Goal: Task Accomplishment & Management: Manage account settings

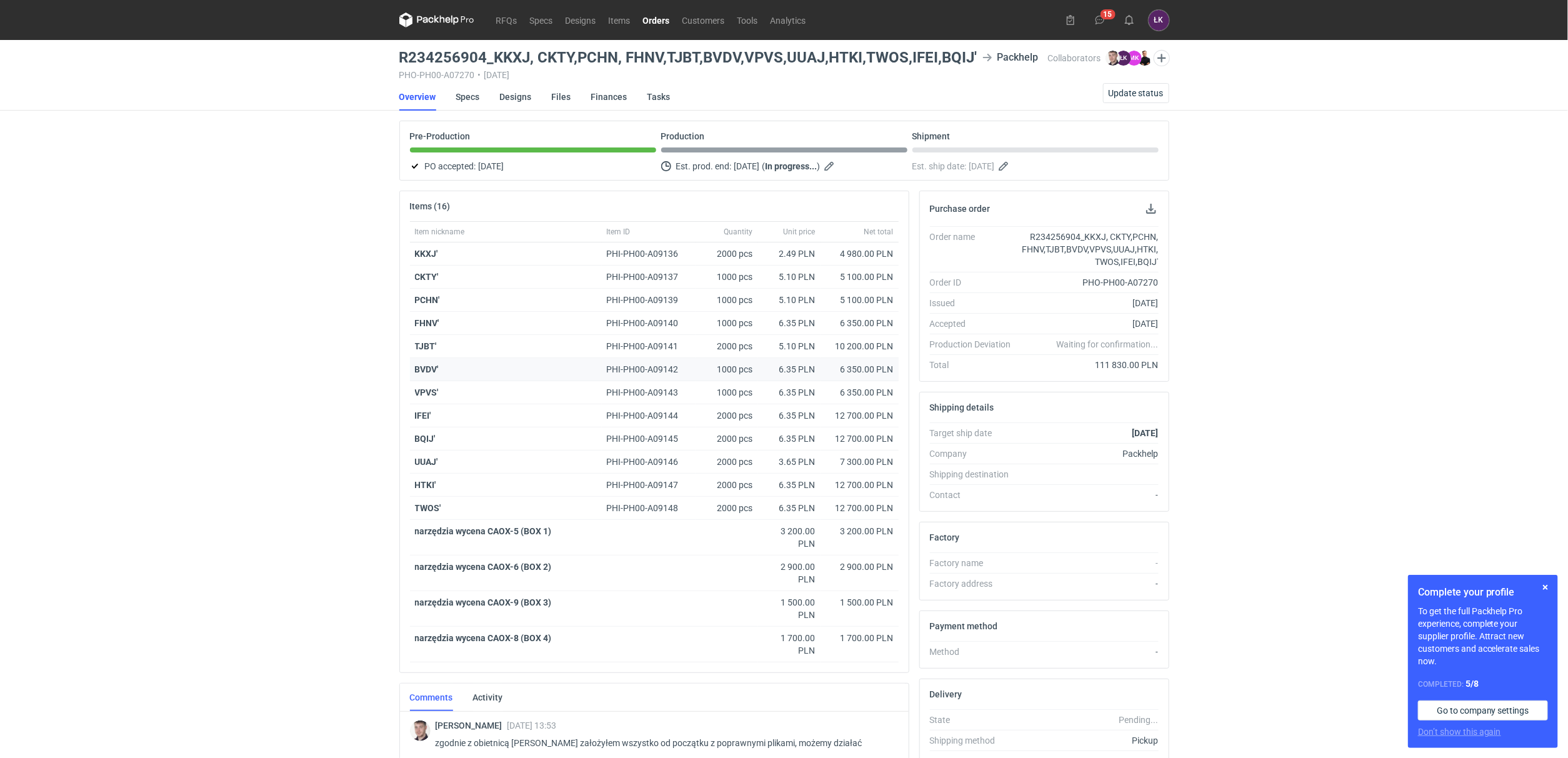
scroll to position [922, 0]
drag, startPoint x: 273, startPoint y: 333, endPoint x: 624, endPoint y: 439, distance: 366.7
click at [278, 333] on div "RFQs Specs Designs Items Orders Customers Tools Analytics 15 ŁK Łukasz Kowalski…" at bounding box center [784, 379] width 1568 height 758
click at [234, 371] on div "RFQs Specs Designs Items Orders Customers Tools Analytics 15 ŁK Łukasz Kowalski…" at bounding box center [784, 379] width 1568 height 758
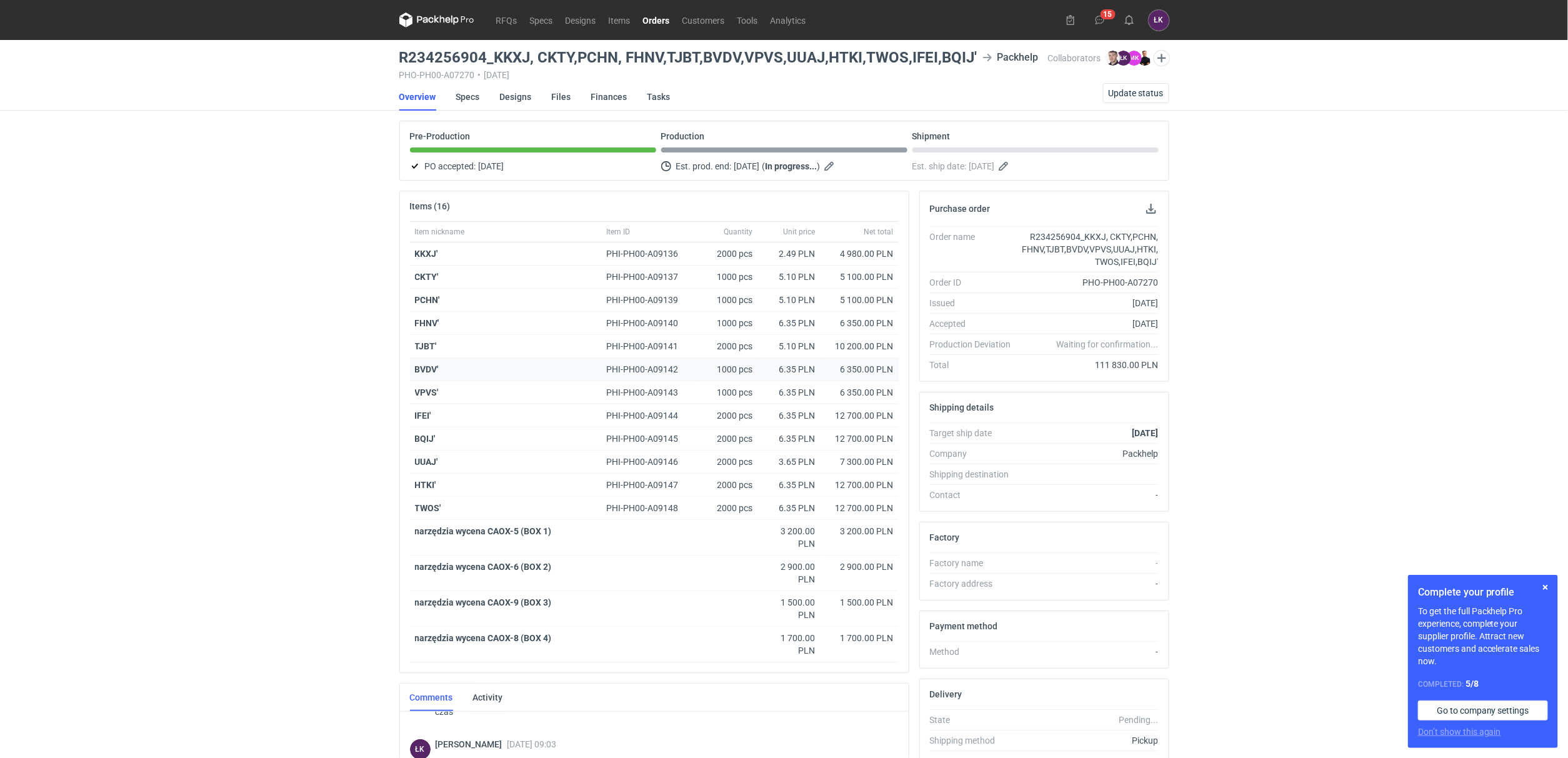
drag, startPoint x: 219, startPoint y: 276, endPoint x: 674, endPoint y: 375, distance: 465.6
click at [217, 276] on div "RFQs Specs Designs Items Orders Customers Tools Analytics 15 ŁK Łukasz Kowalski…" at bounding box center [784, 379] width 1568 height 758
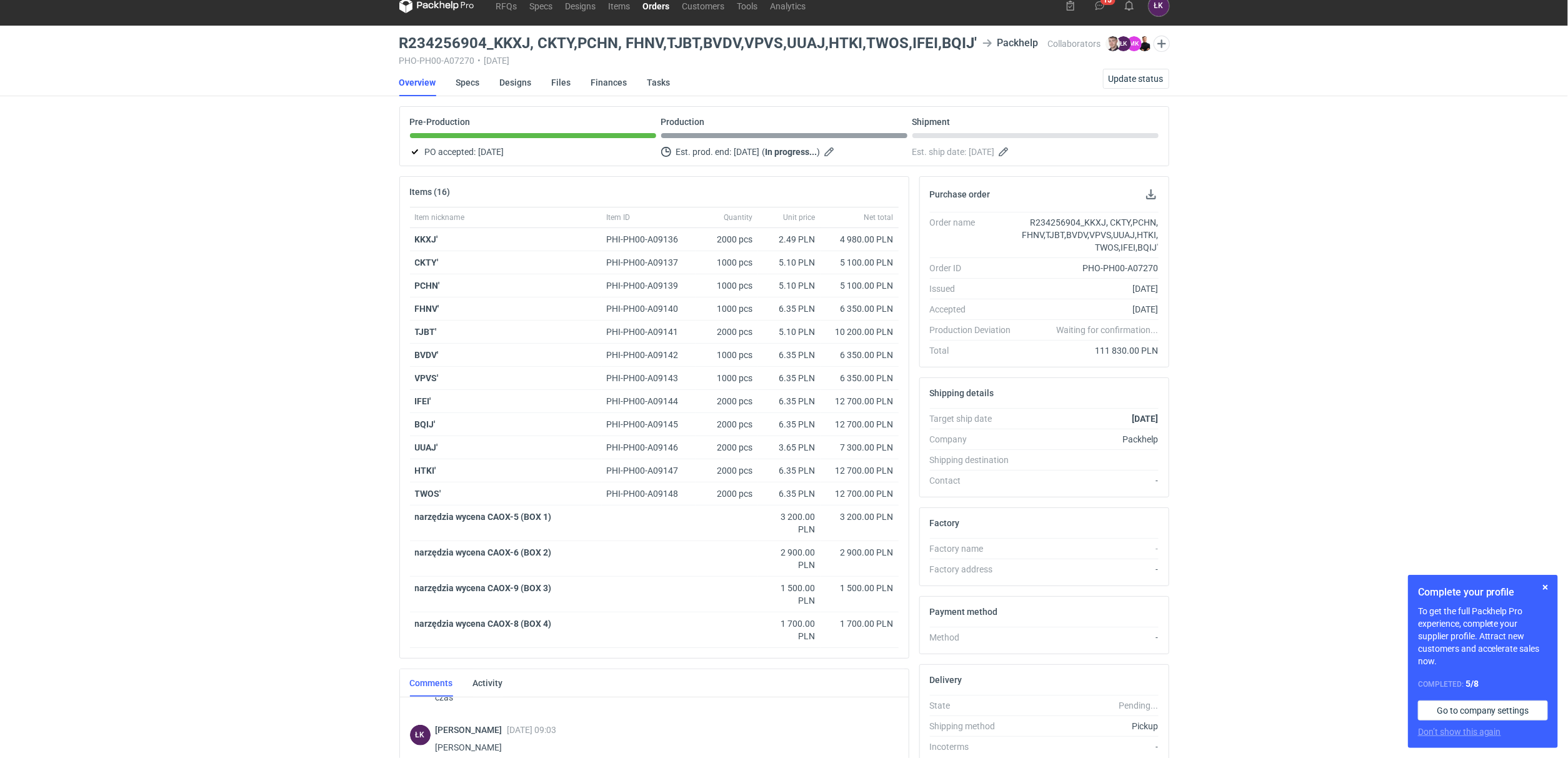
scroll to position [373, 0]
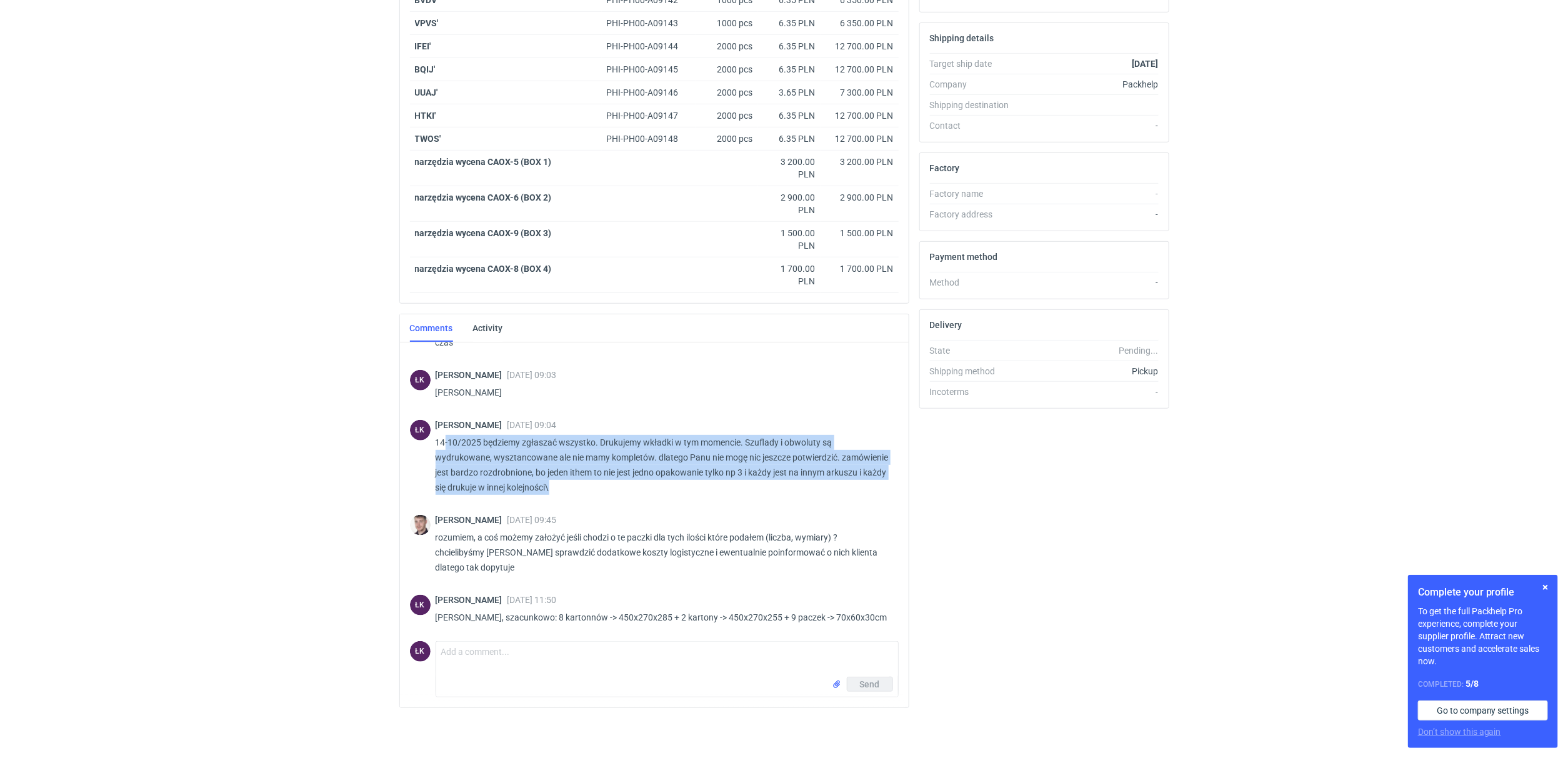
drag, startPoint x: 445, startPoint y: 447, endPoint x: 788, endPoint y: 487, distance: 345.3
click at [788, 487] on p "14-10/2025 będziemy zgłaszać wszystko. Drukujemy wkładki w tym momencie. Szufla…" at bounding box center [661, 465] width 453 height 60
click at [762, 477] on p "14-10/2025 będziemy zgłaszać wszystko. Drukujemy wkładki w tym momencie. Szufla…" at bounding box center [661, 465] width 453 height 60
drag, startPoint x: 715, startPoint y: 499, endPoint x: 435, endPoint y: 445, distance: 285.2
click at [435, 445] on div "Łukasz Kowalski 09 Oct 2025 09:04 14-10/2025 będziemy zgłaszać wszystko. Drukuj…" at bounding box center [661, 460] width 453 height 80
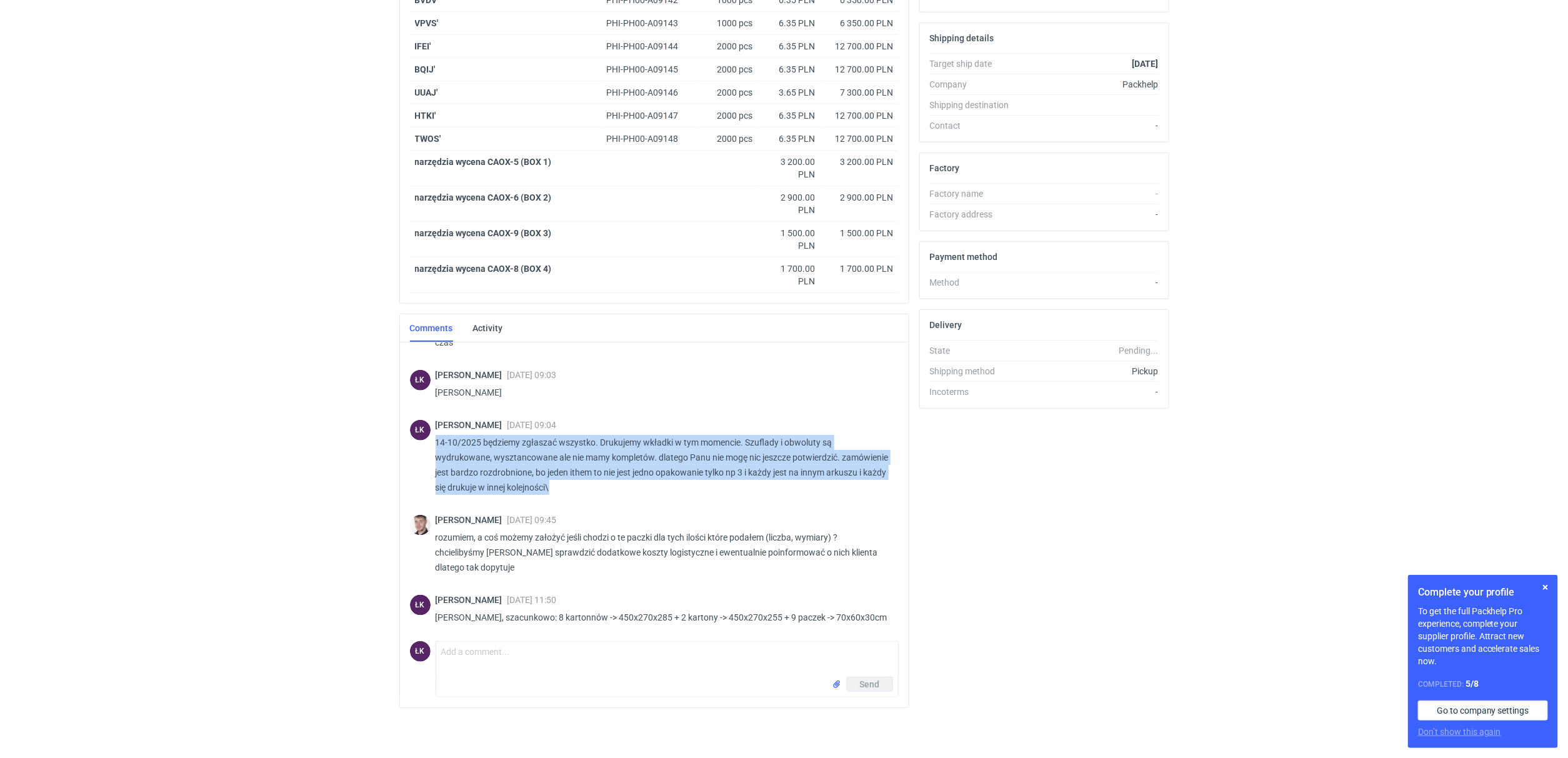
click at [437, 449] on p "14-10/2025 będziemy zgłaszać wszystko. Drukujemy wkładki w tym momencie. Szufla…" at bounding box center [661, 465] width 453 height 60
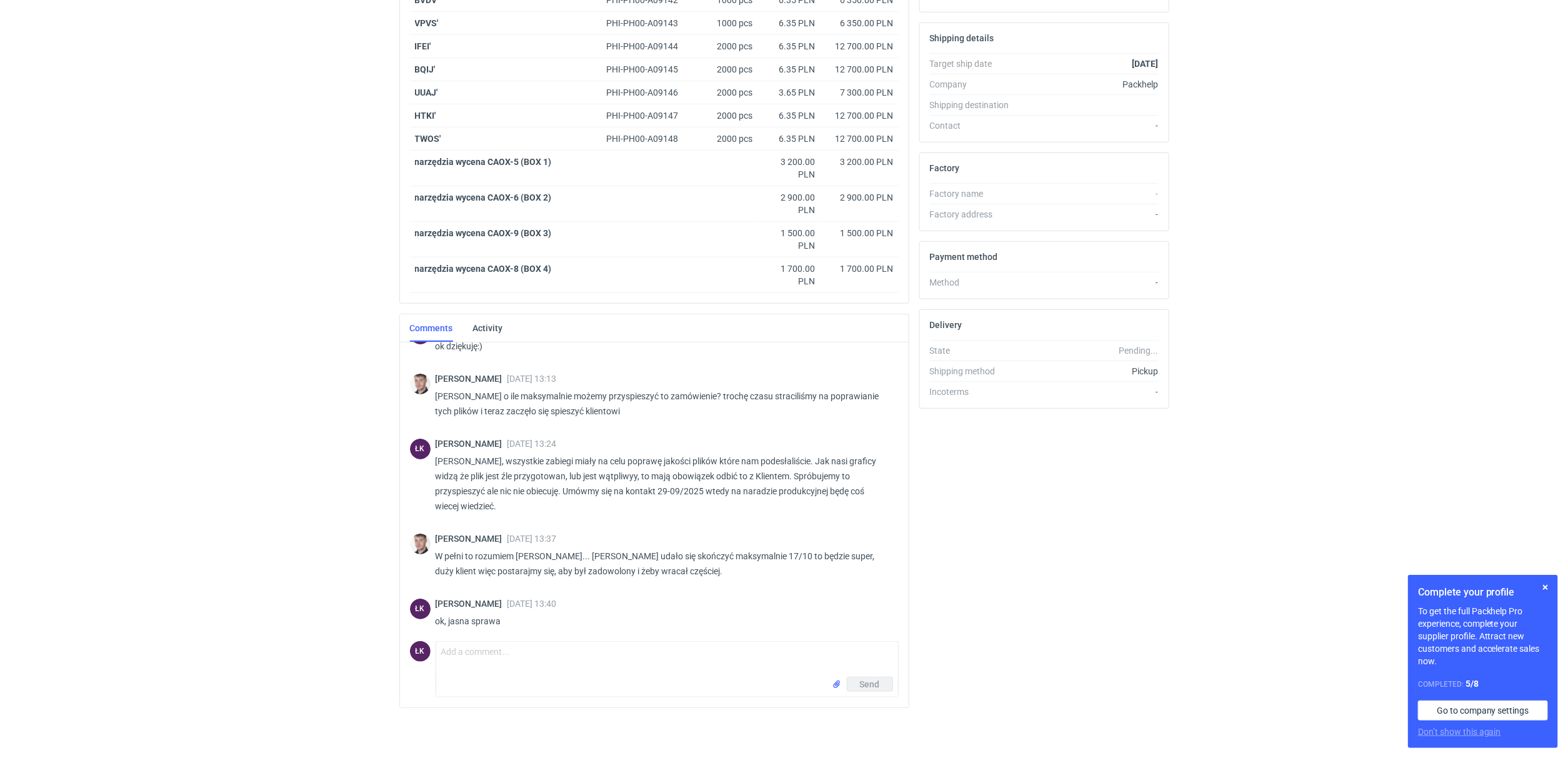
scroll to position [0, 0]
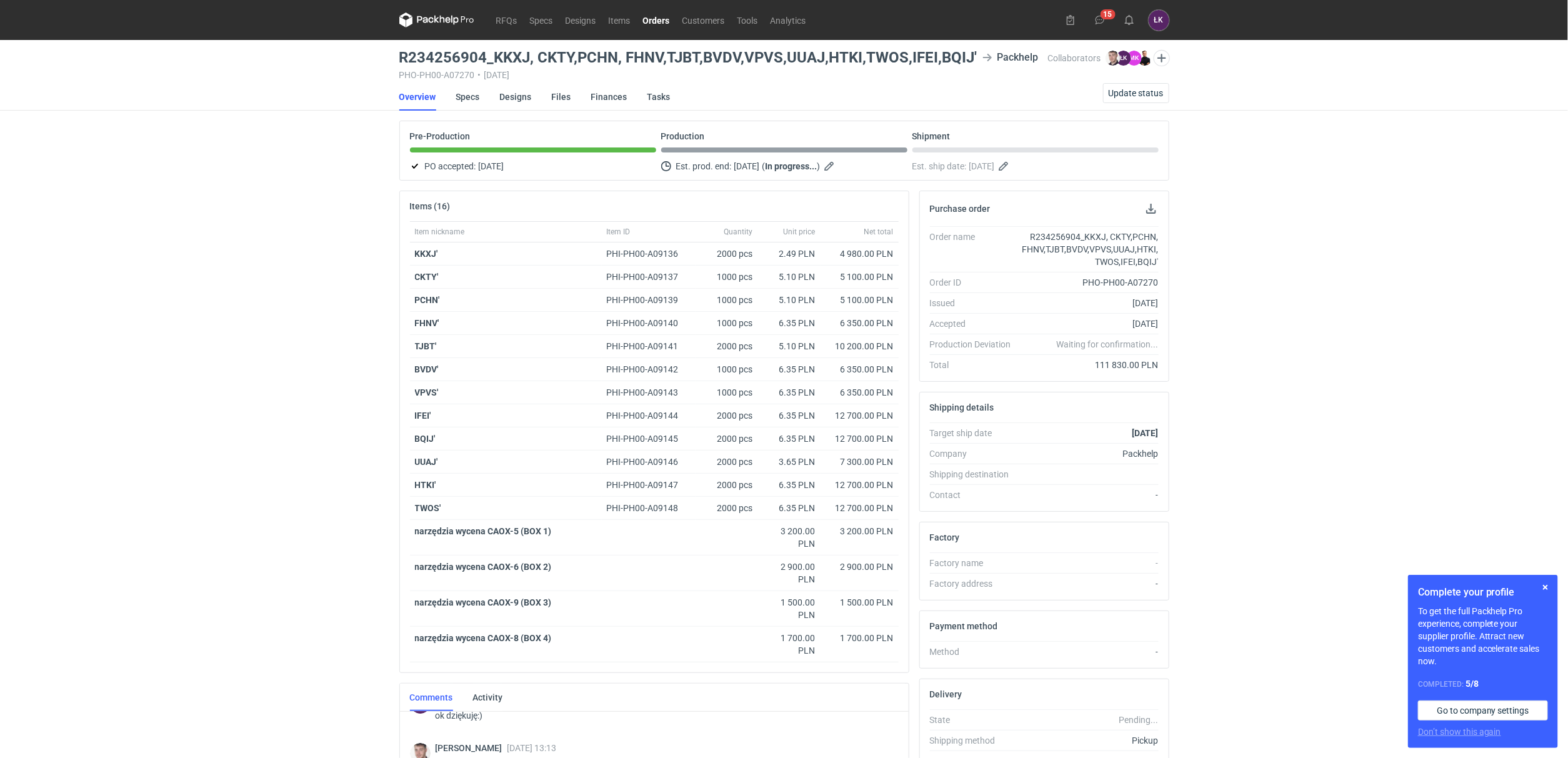
click at [299, 190] on div "RFQs Specs Designs Items Orders Customers Tools Analytics 15 ŁK Łukasz Kowalski…" at bounding box center [784, 379] width 1568 height 758
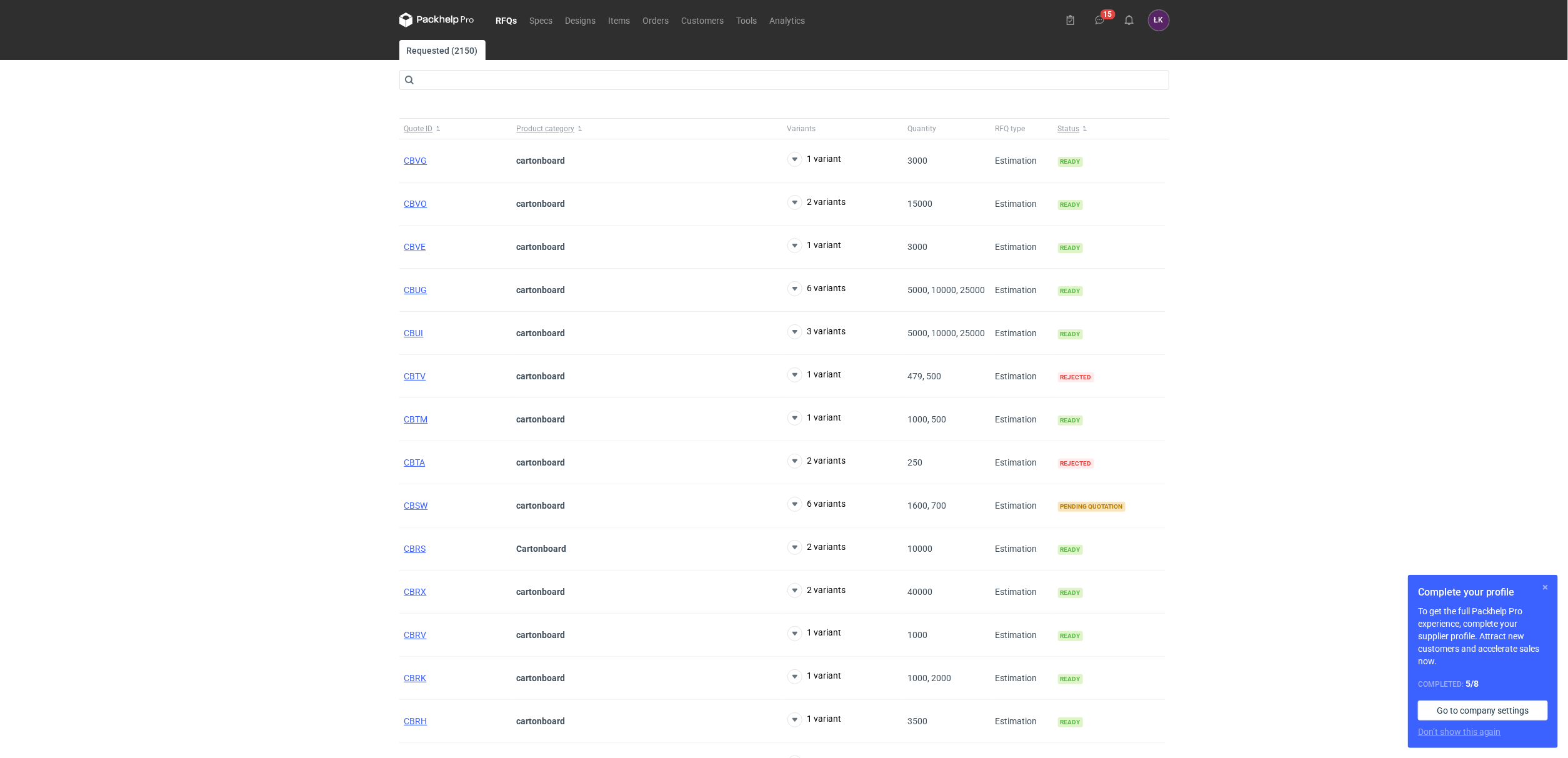
click at [1545, 592] on button "button" at bounding box center [1546, 588] width 15 height 15
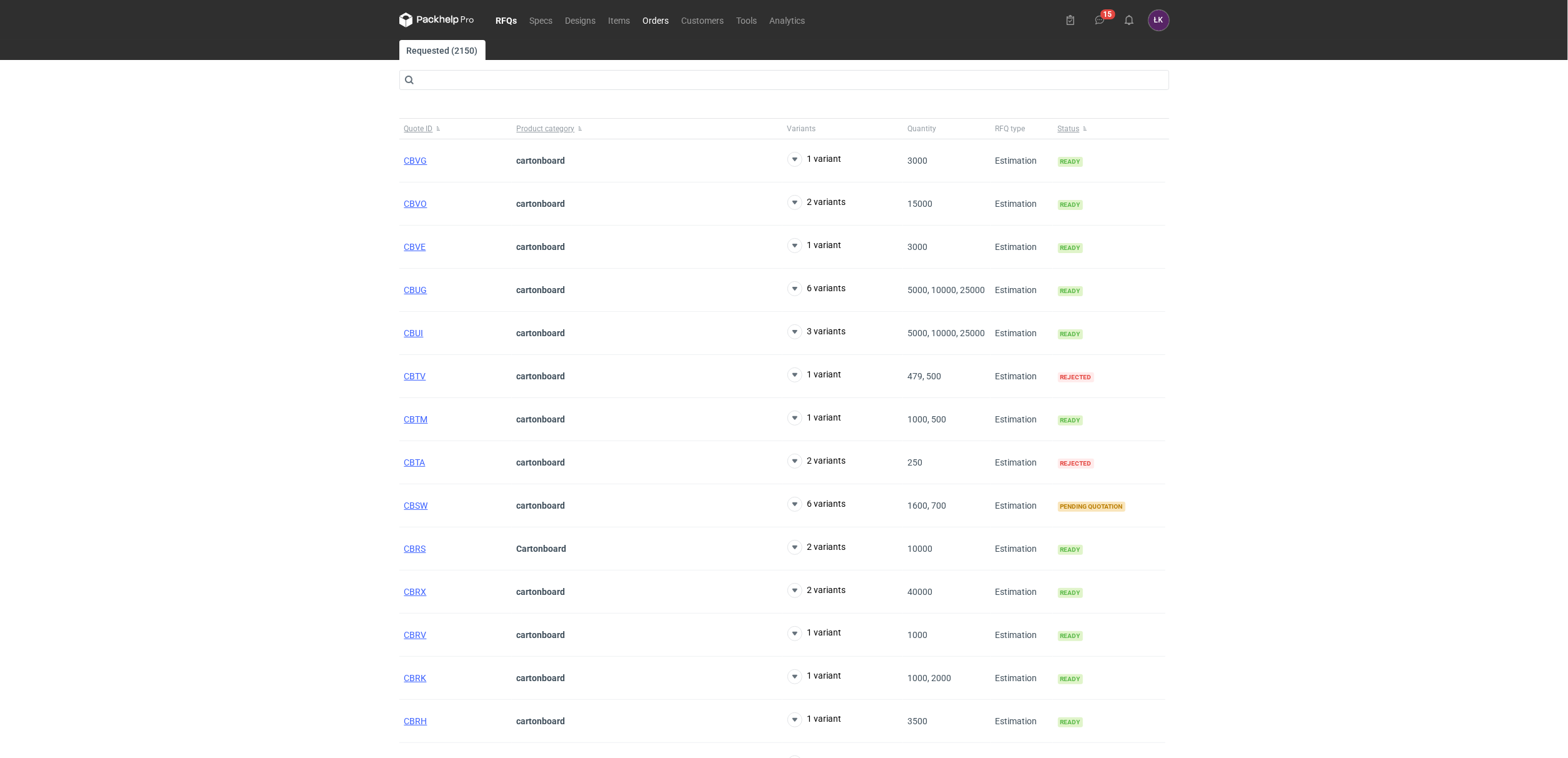
click at [650, 27] on link "Orders" at bounding box center [657, 20] width 39 height 15
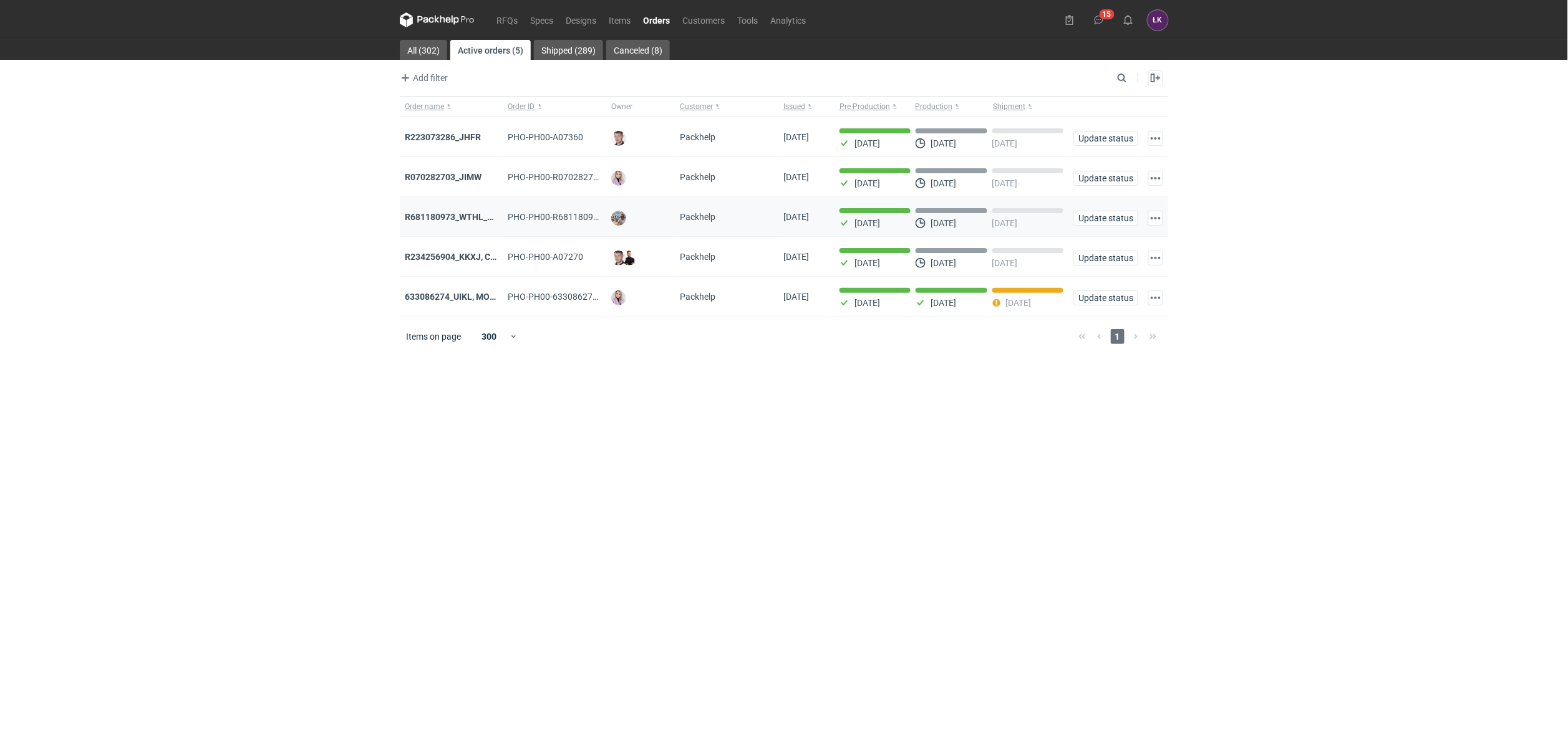
click at [403, 225] on div "R681180973_WTHL_GFSV" at bounding box center [452, 216] width 104 height 40
click at [332, 314] on div "RFQs Specs Designs Items Orders Customers Tools Analytics 15 [PERSON_NAME] Kowa…" at bounding box center [784, 378] width 1568 height 756
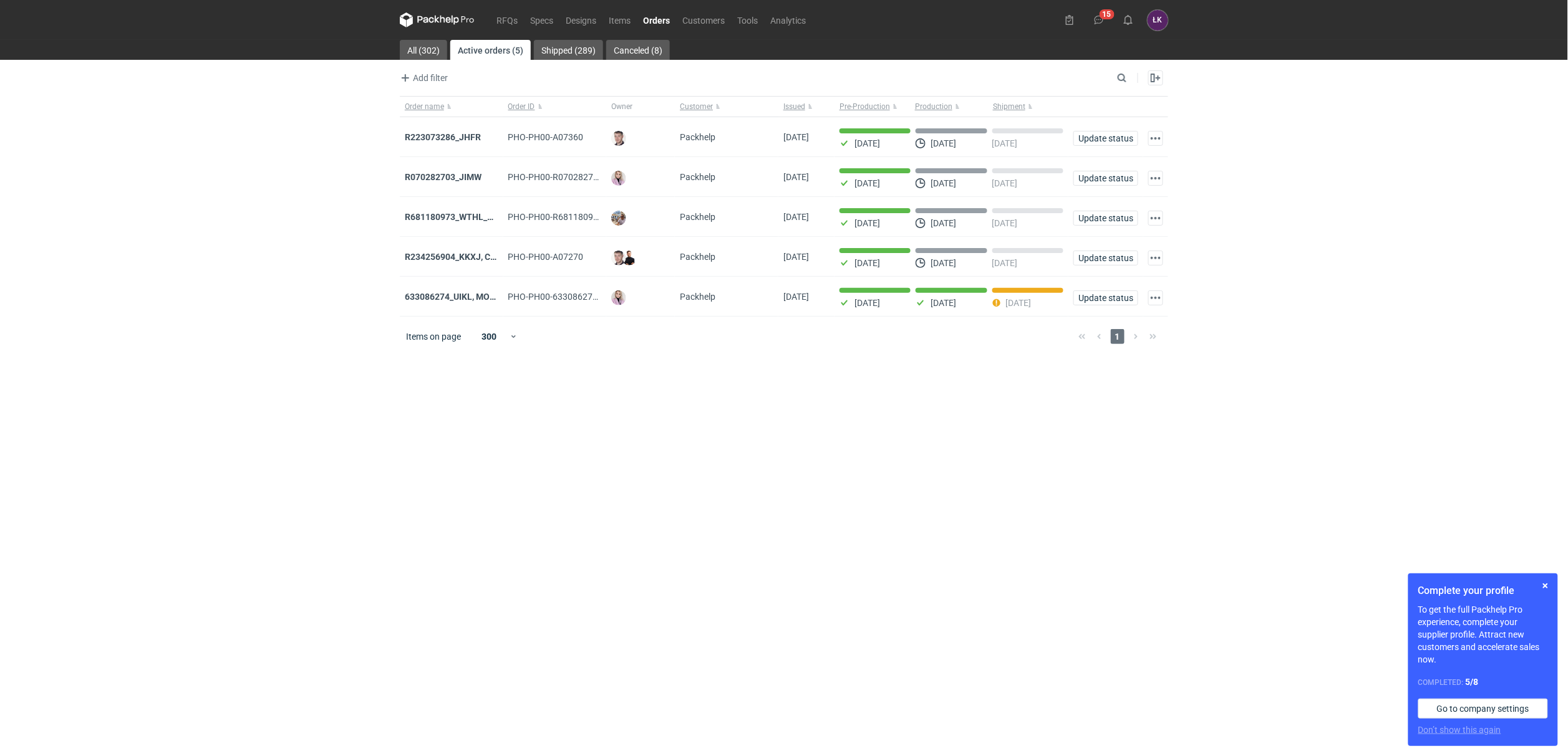
drag, startPoint x: 904, startPoint y: 402, endPoint x: 1216, endPoint y: 26, distance: 488.6
click at [903, 402] on main "All (302) Active orders (5) Shipped (289) Canceled (8) Add filter Owner first n…" at bounding box center [783, 398] width 778 height 716
click at [390, 455] on div "RFQs Specs Designs Items Orders Customers Tools Analytics 15 ŁK Łukasz Kowalski…" at bounding box center [784, 378] width 1568 height 756
